Goal: Task Accomplishment & Management: Manage account settings

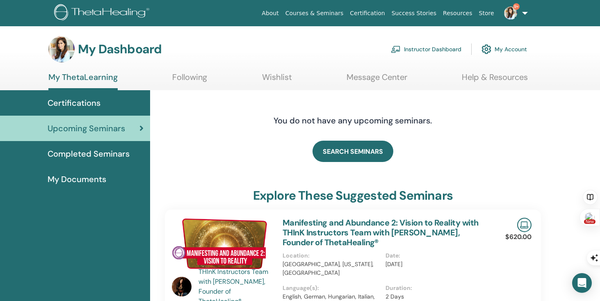
click at [417, 52] on link "Instructor Dashboard" at bounding box center [426, 49] width 71 height 18
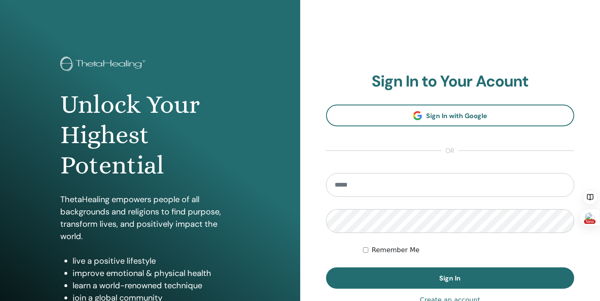
click at [545, 255] on div "Remember Me" at bounding box center [468, 250] width 211 height 10
click at [428, 189] on input "email" at bounding box center [450, 185] width 248 height 24
type input "**********"
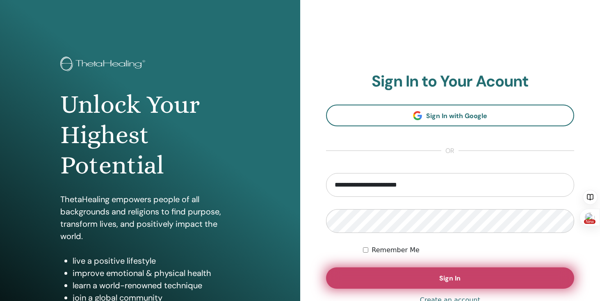
click at [444, 280] on span "Sign In" at bounding box center [449, 278] width 21 height 9
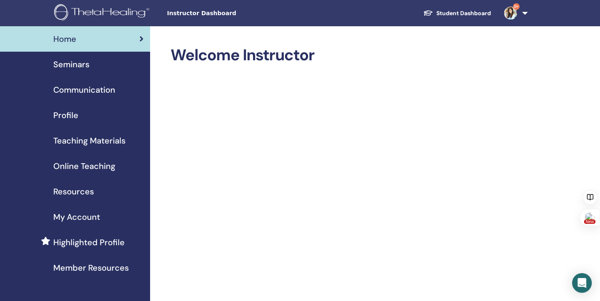
click at [80, 64] on span "Seminars" at bounding box center [71, 64] width 36 height 12
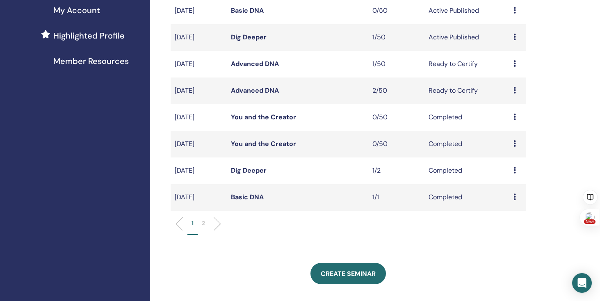
scroll to position [205, 0]
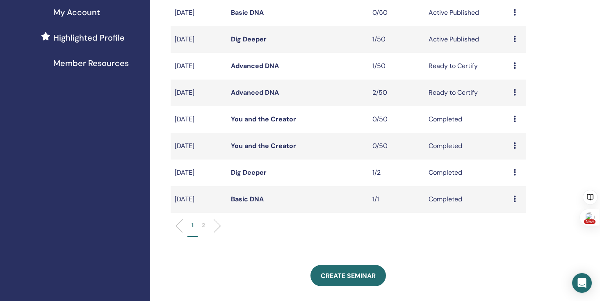
click at [514, 199] on icon at bounding box center [514, 199] width 2 height 7
click at [507, 207] on link "Preview" at bounding box center [506, 205] width 23 height 9
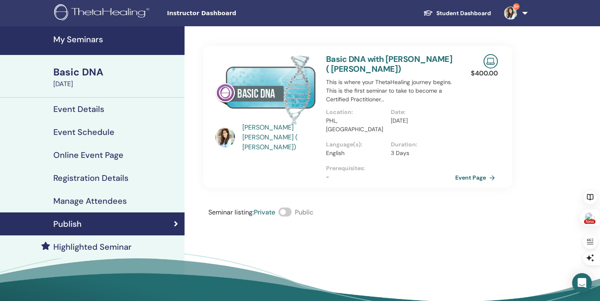
click at [114, 197] on h4 "Manage Attendees" at bounding box center [89, 201] width 73 height 10
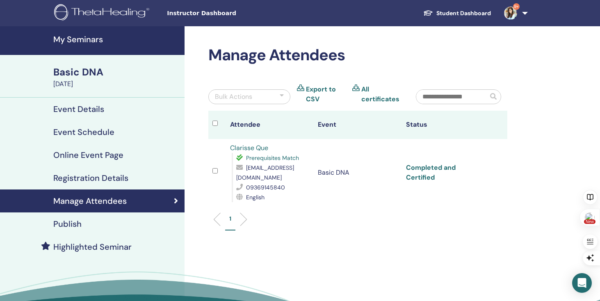
click at [449, 172] on link "Completed and Certified" at bounding box center [431, 172] width 50 height 18
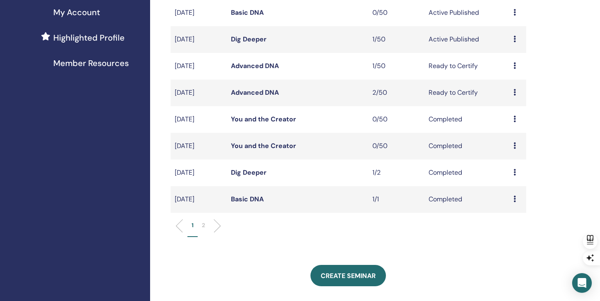
scroll to position [205, 0]
click at [515, 172] on div "Preview Attendees" at bounding box center [517, 173] width 9 height 10
click at [511, 180] on link "Preview" at bounding box center [507, 178] width 23 height 9
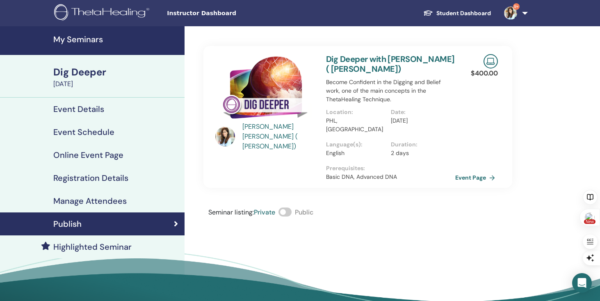
click at [102, 200] on h4 "Manage Attendees" at bounding box center [89, 201] width 73 height 10
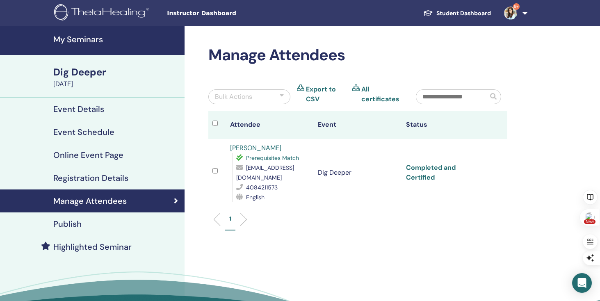
click at [455, 171] on link "Completed and Certified" at bounding box center [431, 172] width 50 height 18
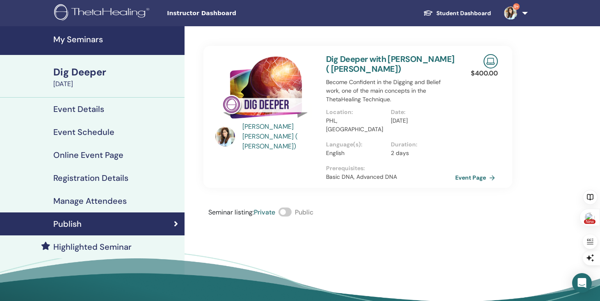
click at [64, 43] on h4 "My Seminars" at bounding box center [116, 39] width 126 height 10
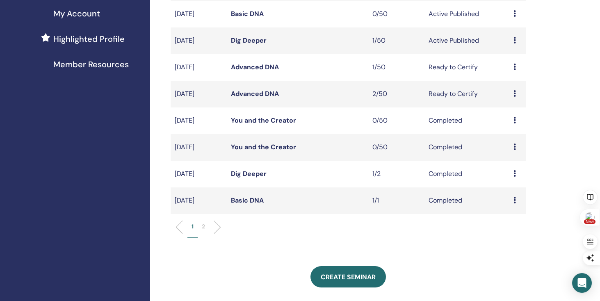
scroll to position [203, 0]
click at [514, 93] on icon at bounding box center [514, 94] width 2 height 7
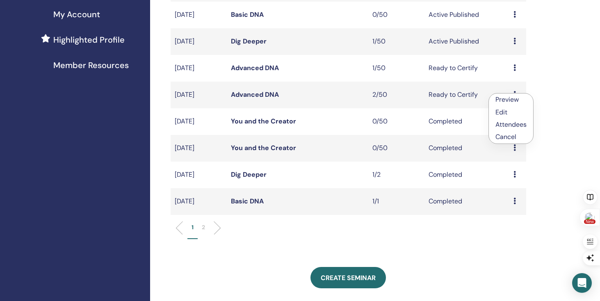
click at [510, 101] on link "Preview" at bounding box center [506, 99] width 23 height 9
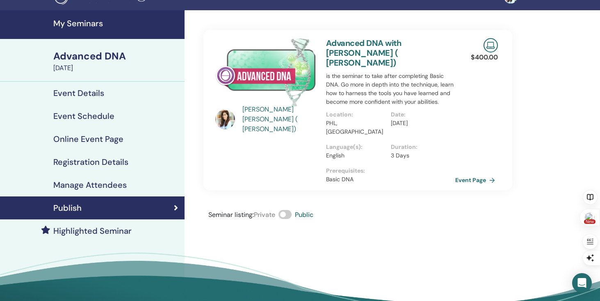
scroll to position [12, 0]
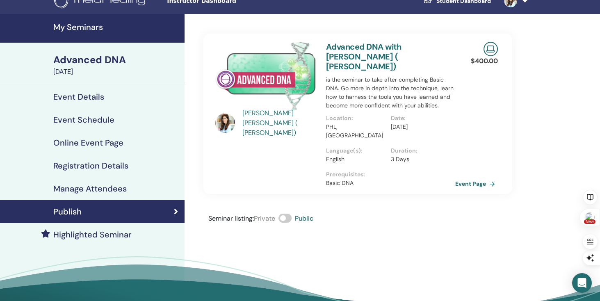
click at [104, 190] on h4 "Manage Attendees" at bounding box center [89, 189] width 73 height 10
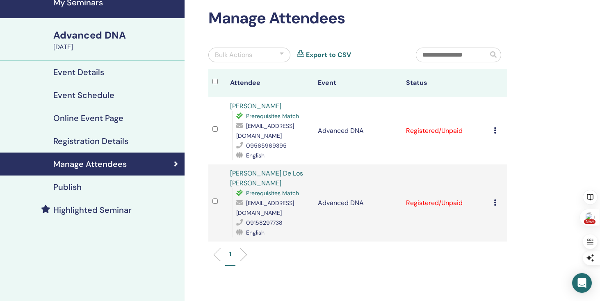
scroll to position [39, 0]
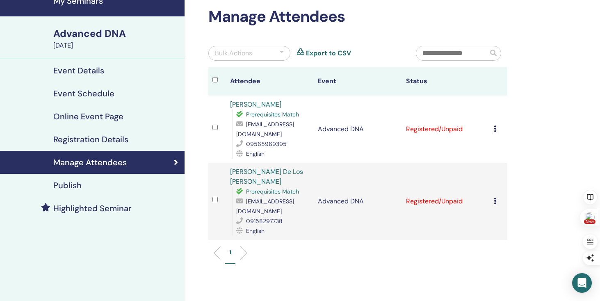
click at [497, 128] on div "Cancel Registration Do not auto-certify Mark as Paid Mark as Unpaid Mark as Abs…" at bounding box center [498, 129] width 9 height 10
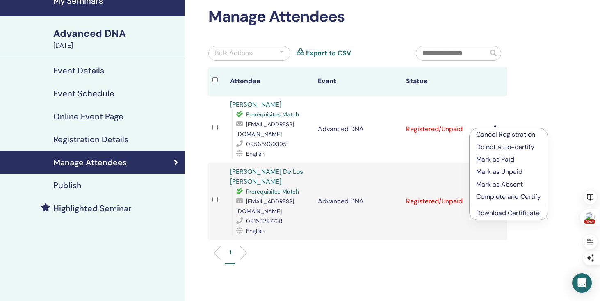
click at [491, 196] on p "Complete and Certify" at bounding box center [508, 197] width 65 height 10
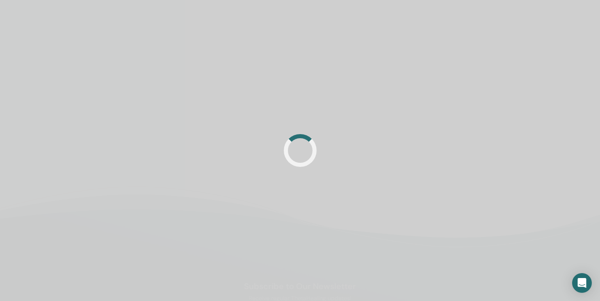
scroll to position [39, 0]
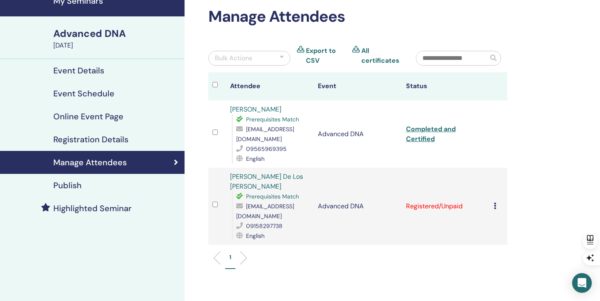
click at [496, 204] on icon at bounding box center [495, 206] width 2 height 7
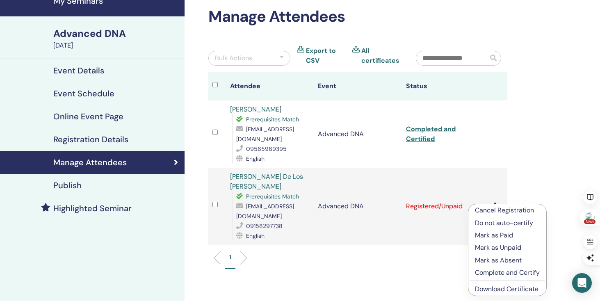
click at [508, 271] on p "Complete and Certify" at bounding box center [507, 273] width 65 height 10
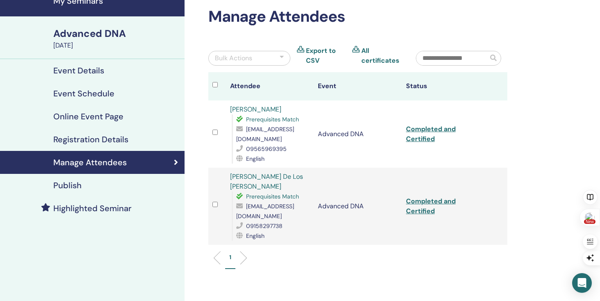
scroll to position [39, 0]
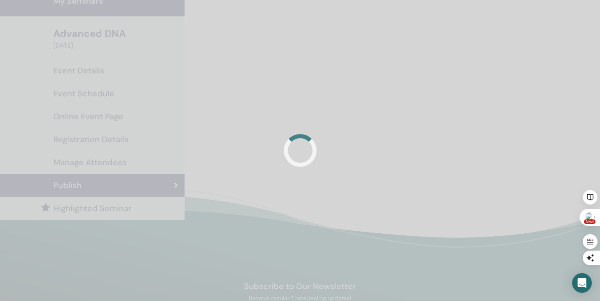
scroll to position [12, 0]
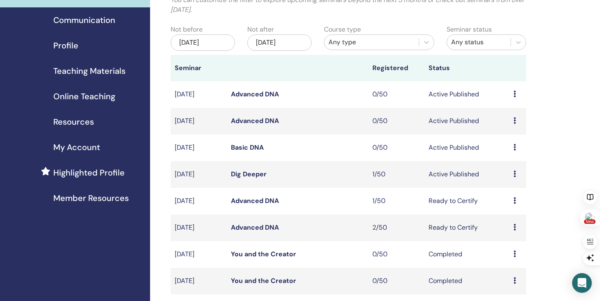
scroll to position [69, 0]
click at [515, 200] on icon at bounding box center [514, 201] width 2 height 7
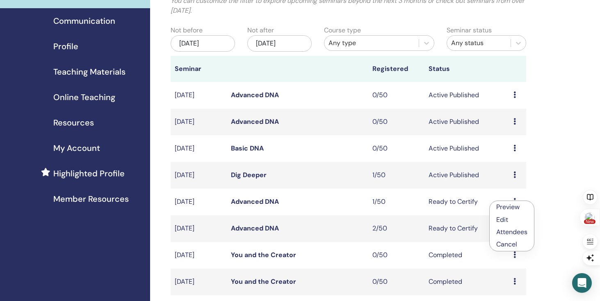
click at [446, 229] on td "Ready to Certify" at bounding box center [466, 228] width 84 height 27
click at [513, 228] on icon at bounding box center [514, 228] width 2 height 7
click at [511, 237] on link "Preview" at bounding box center [505, 234] width 23 height 9
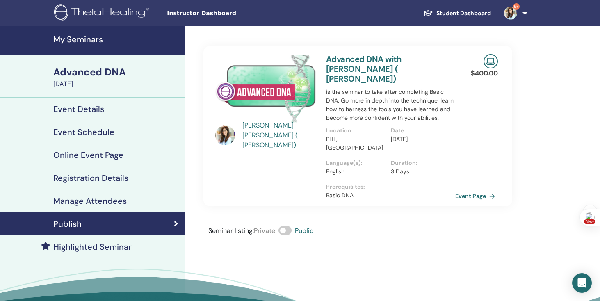
click at [105, 196] on h4 "Manage Attendees" at bounding box center [89, 201] width 73 height 10
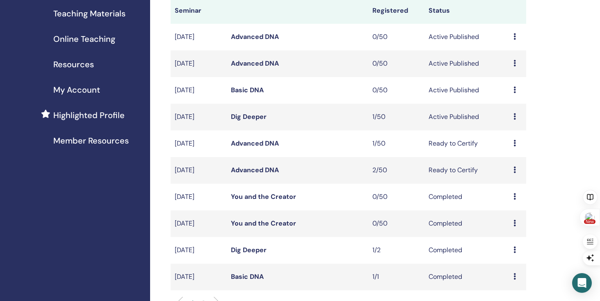
scroll to position [126, 0]
